Goal: Find specific page/section: Find specific page/section

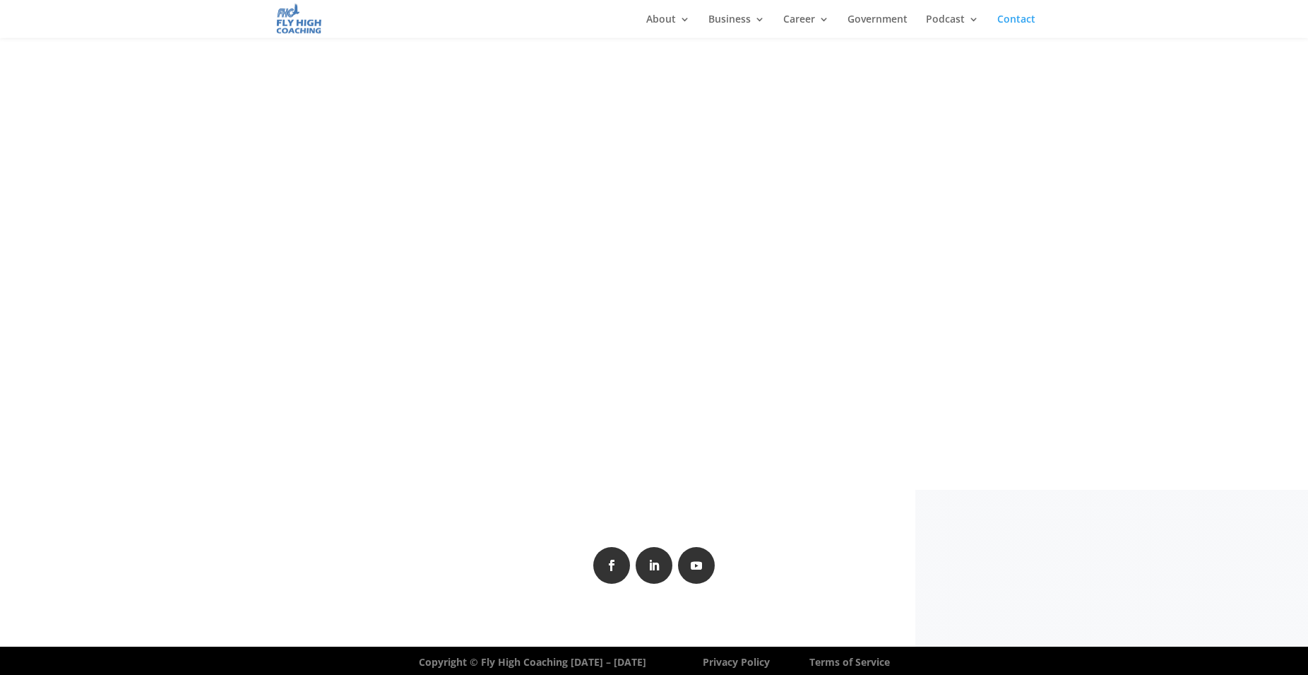
scroll to position [566, 0]
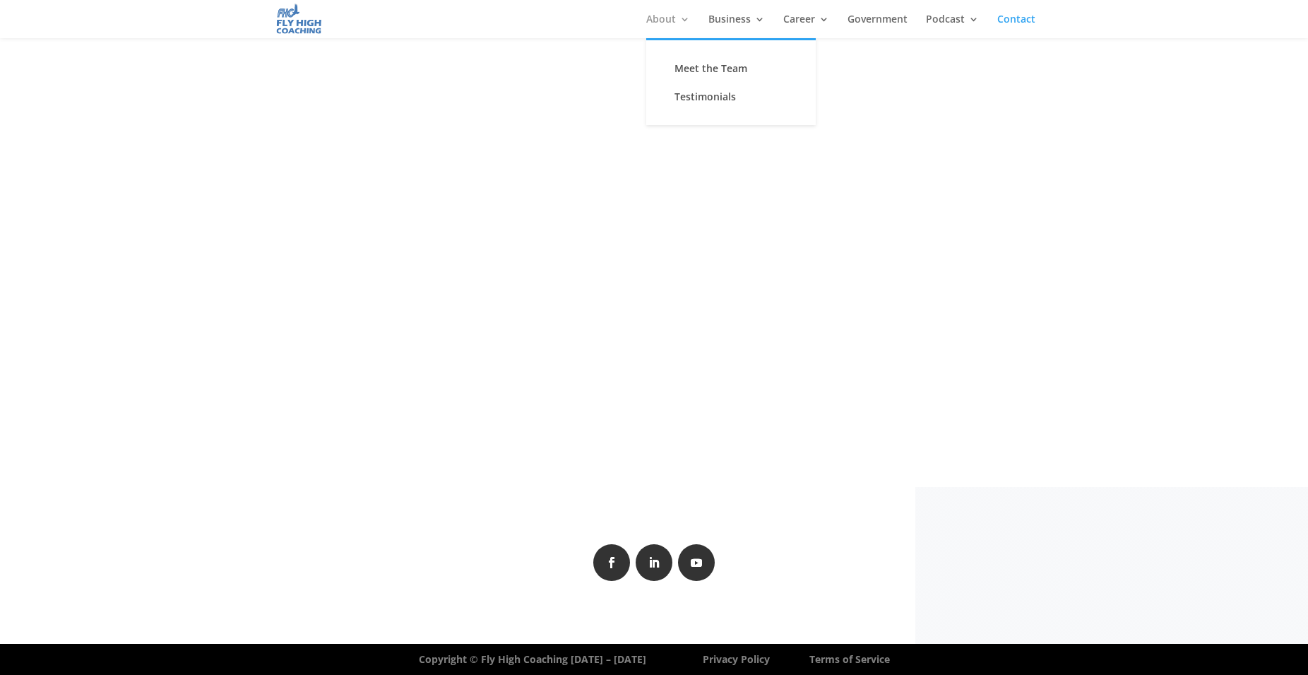
click at [670, 22] on link "About" at bounding box center [668, 26] width 44 height 24
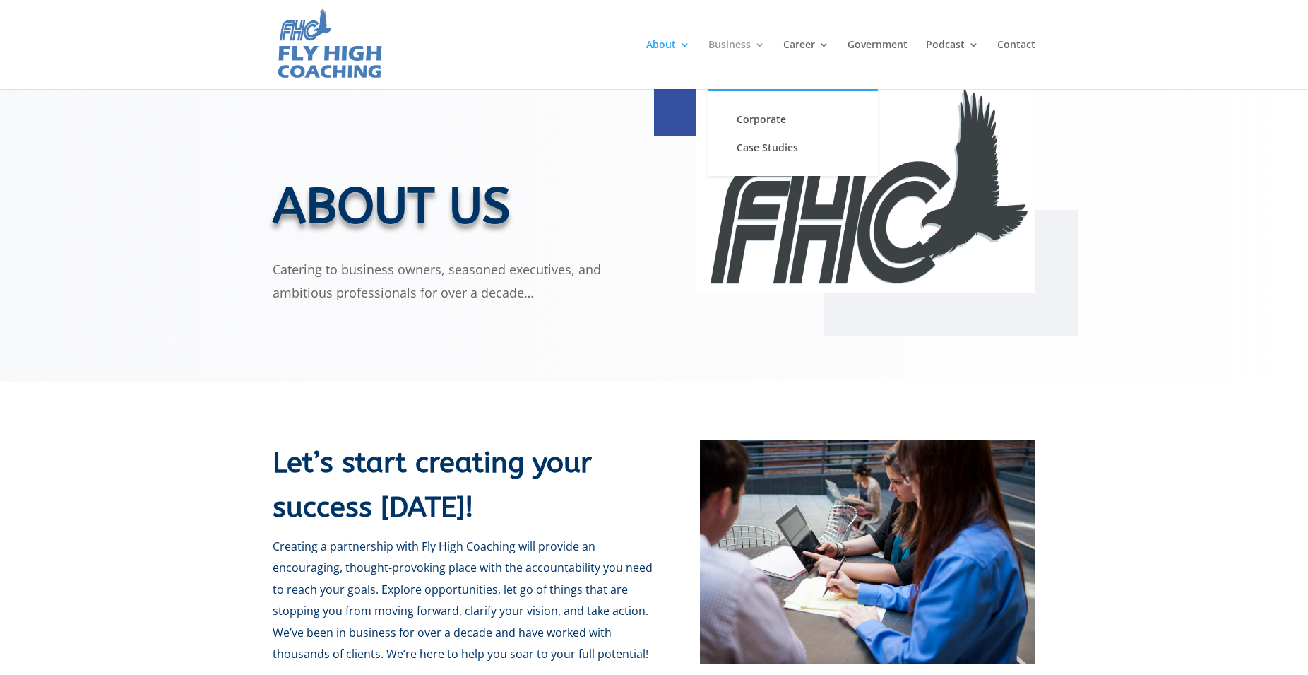
click at [750, 43] on link "Business" at bounding box center [736, 64] width 57 height 49
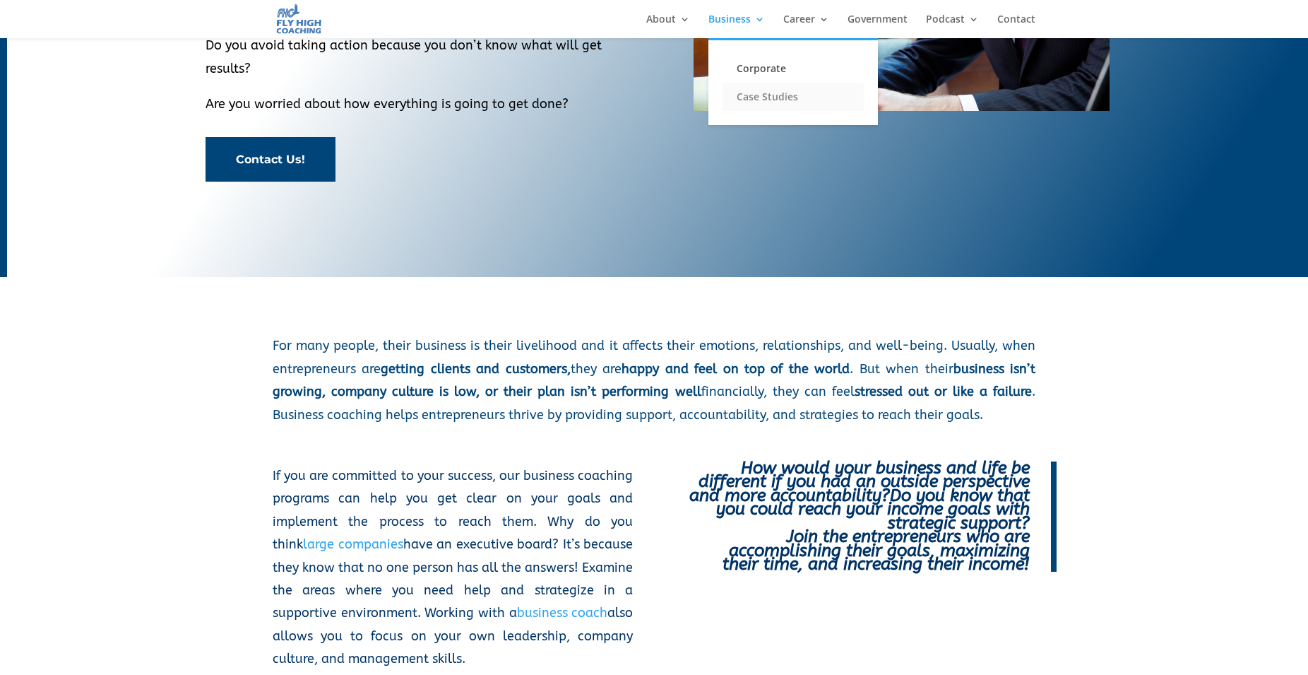
scroll to position [288, 0]
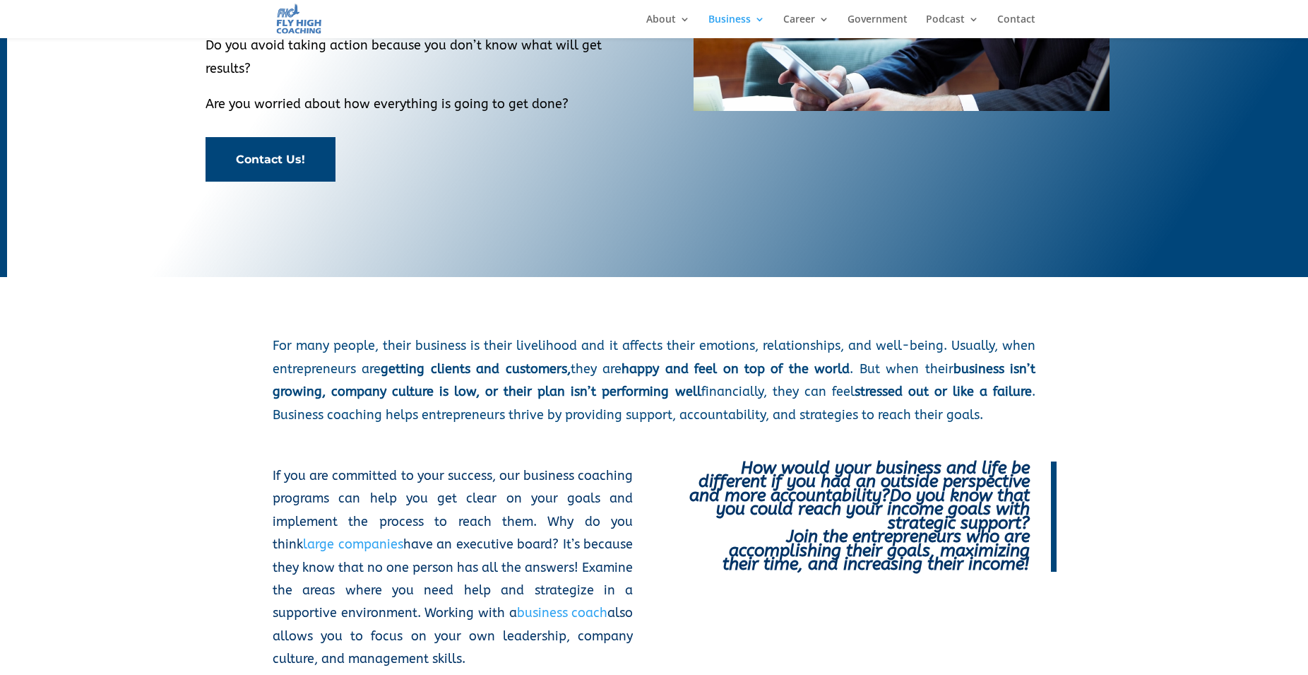
click at [292, 163] on link "Contact Us!" at bounding box center [271, 159] width 130 height 44
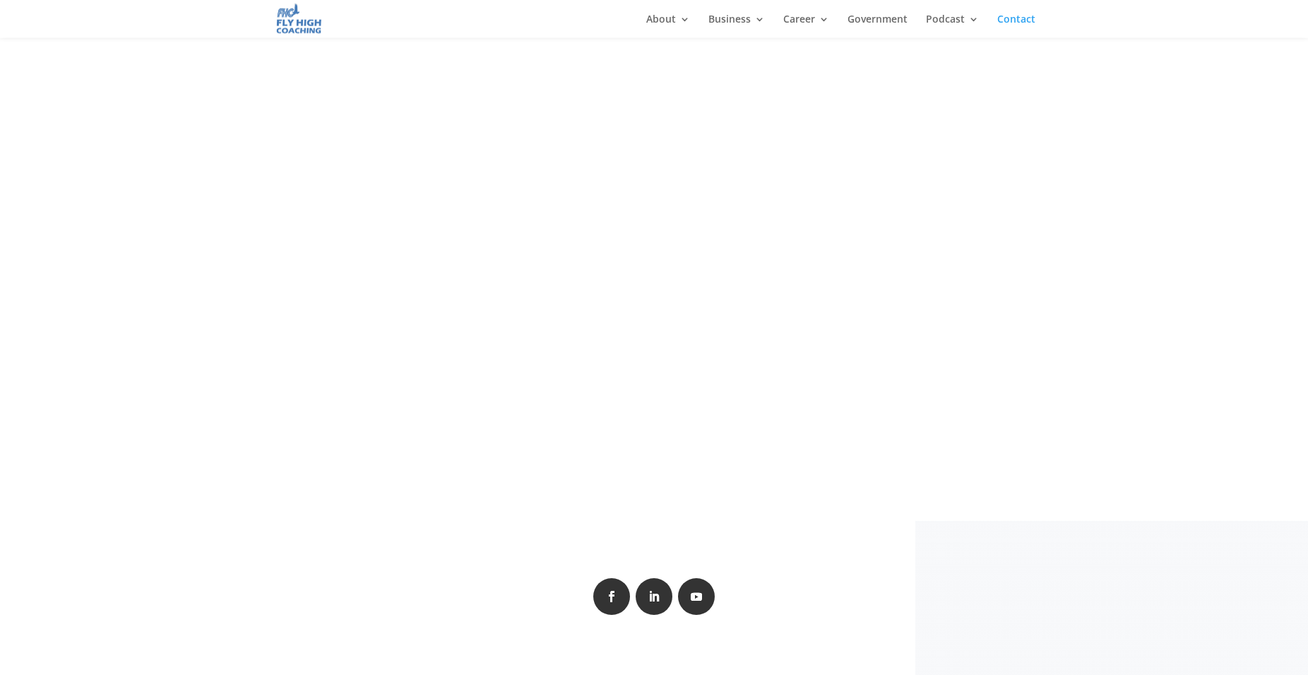
scroll to position [566, 0]
